Goal: Task Accomplishment & Management: Manage account settings

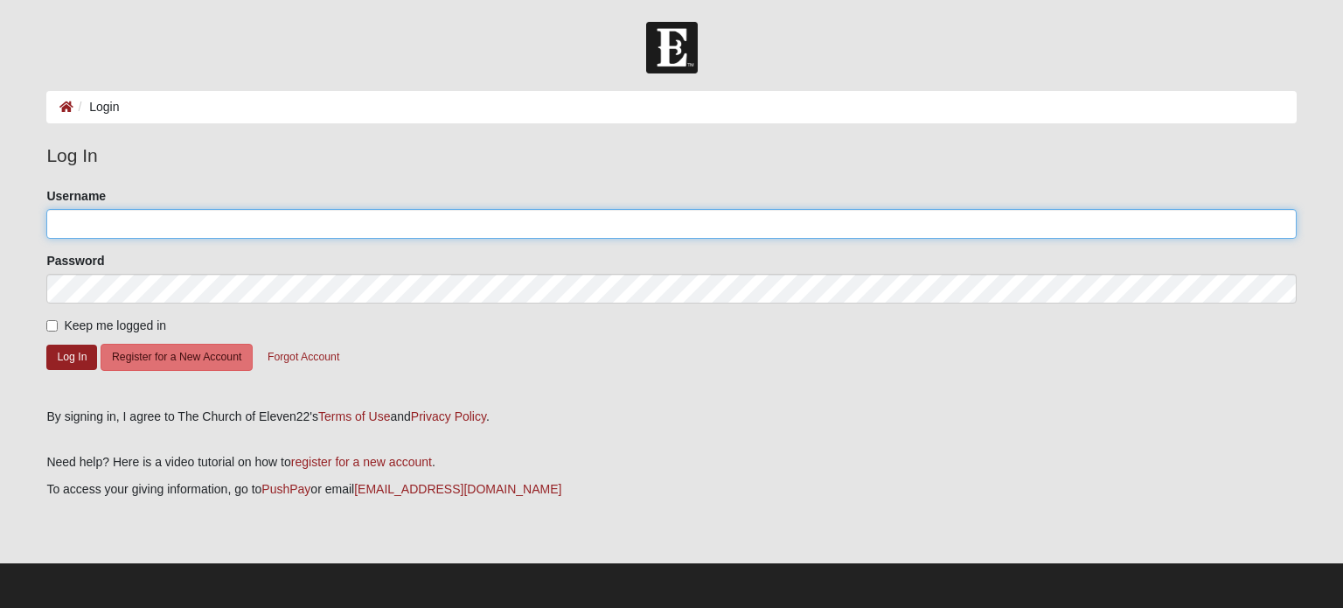
type input "[EMAIL_ADDRESS][DOMAIN_NAME]"
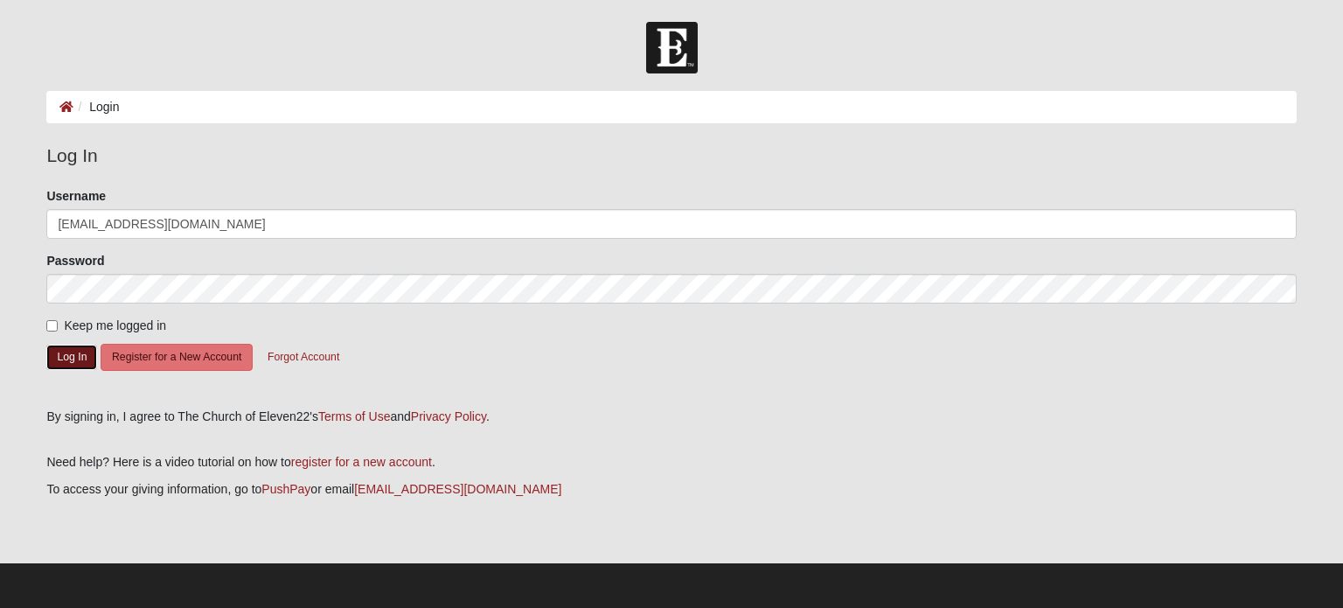
click at [64, 363] on button "Log In" at bounding box center [71, 356] width 51 height 25
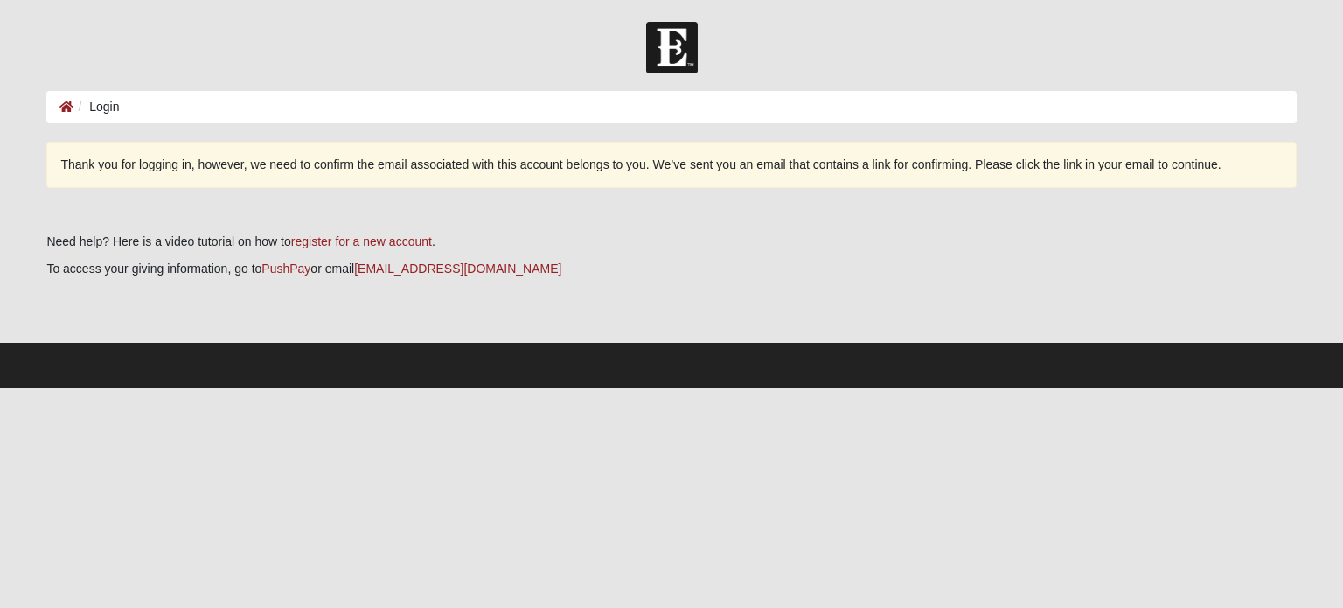
click at [918, 162] on div "Thank you for logging in, however, we need to confirm the email associated with…" at bounding box center [670, 165] width 1249 height 46
click at [661, 41] on img at bounding box center [672, 48] width 52 height 52
click at [119, 106] on ol "Login" at bounding box center [670, 107] width 1249 height 32
click at [94, 107] on li "Login" at bounding box center [95, 107] width 45 height 18
click at [101, 108] on li "Login" at bounding box center [95, 107] width 45 height 18
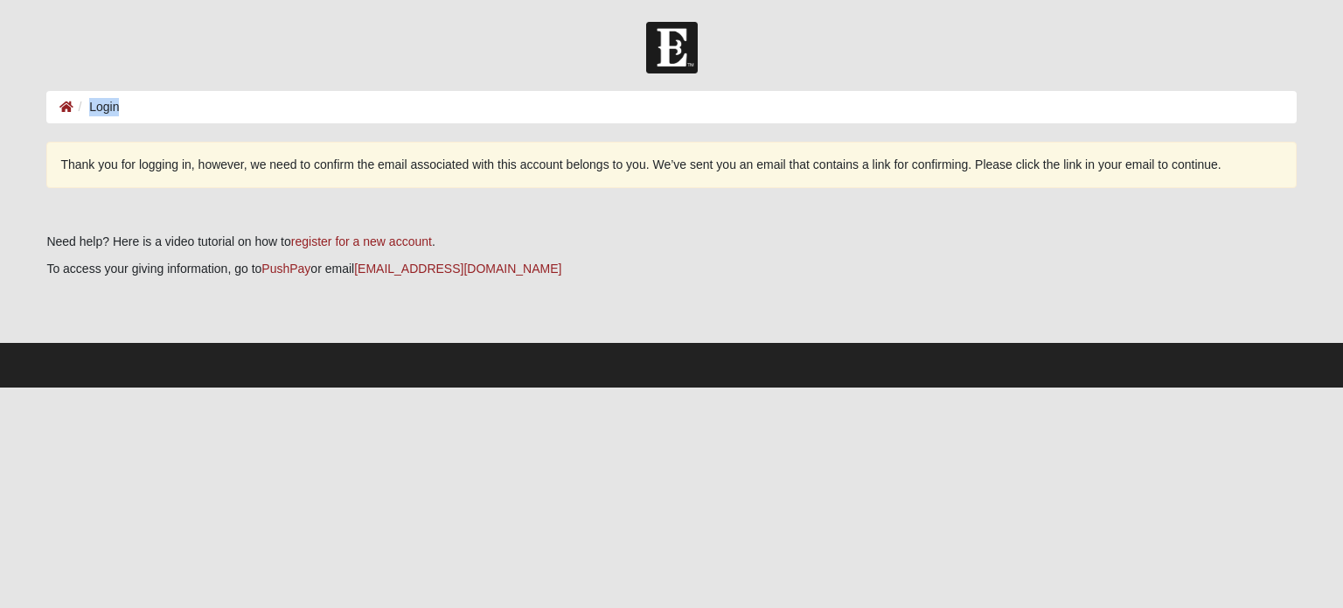
click at [101, 108] on li "Login" at bounding box center [95, 107] width 45 height 18
click at [102, 108] on li "Login" at bounding box center [95, 107] width 45 height 18
click at [103, 108] on li "Login" at bounding box center [95, 107] width 45 height 18
click at [671, 57] on img at bounding box center [672, 48] width 52 height 52
